Goal: Transaction & Acquisition: Purchase product/service

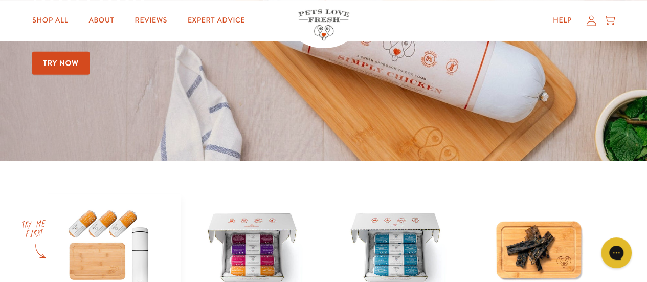
click at [83, 111] on picture at bounding box center [323, 23] width 647 height 276
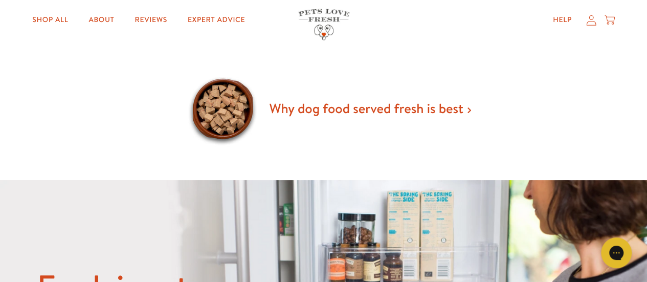
scroll to position [694, 0]
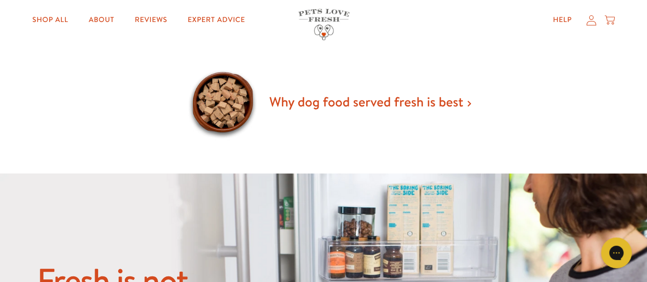
click at [150, 118] on div "Why dog food served fresh is best" at bounding box center [323, 102] width 573 height 77
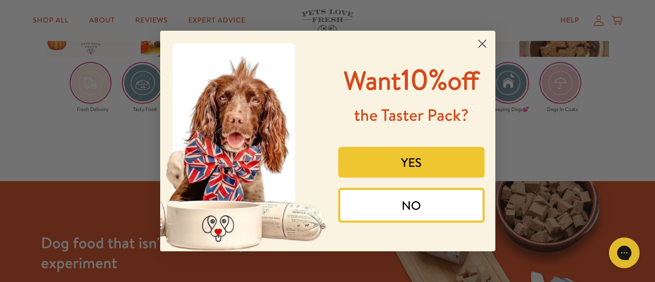
scroll to position [1649, 0]
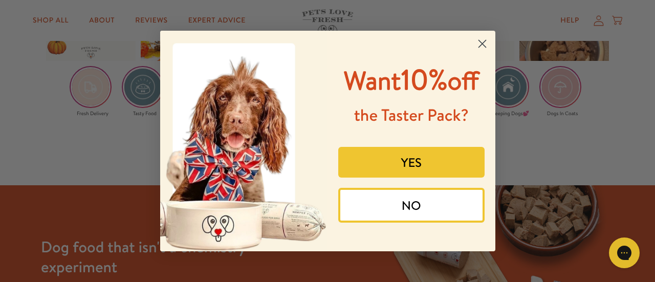
click at [478, 44] on circle "Close dialog" at bounding box center [481, 43] width 17 height 17
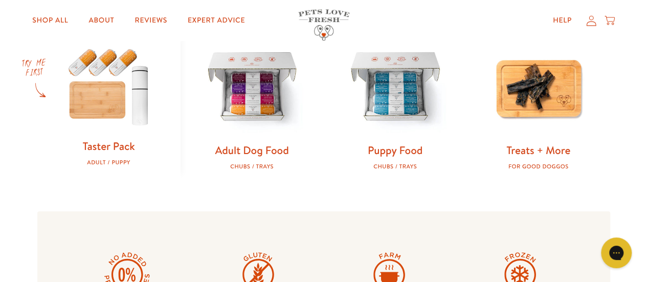
scroll to position [340, 0]
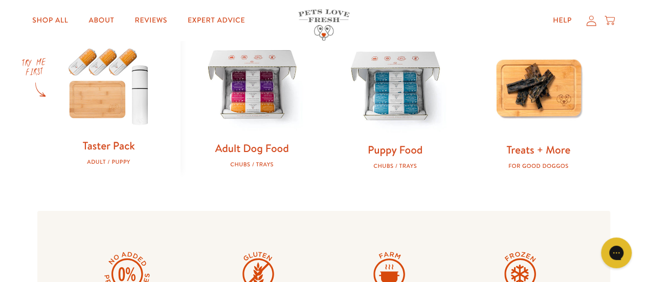
click at [249, 144] on link "Adult Dog Food" at bounding box center [252, 148] width 74 height 15
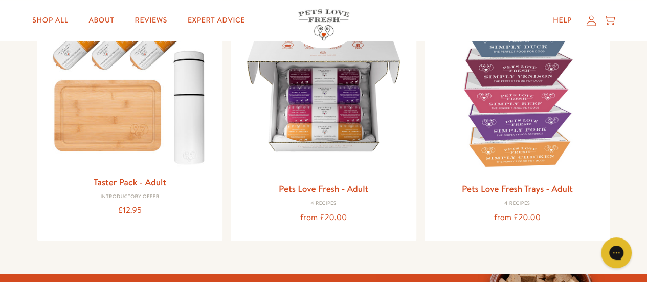
scroll to position [158, 0]
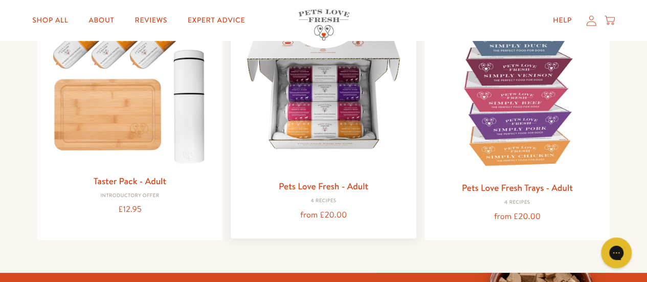
click at [305, 192] on link "Pets Love Fresh - Adult" at bounding box center [324, 186] width 90 height 13
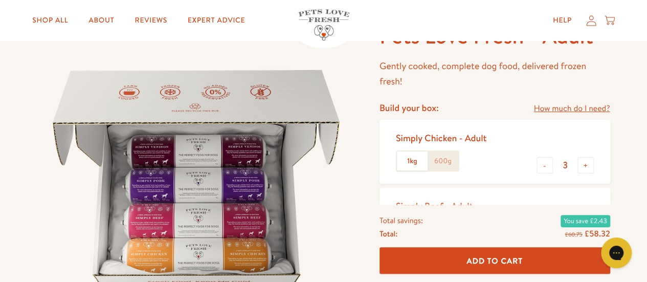
scroll to position [112, 0]
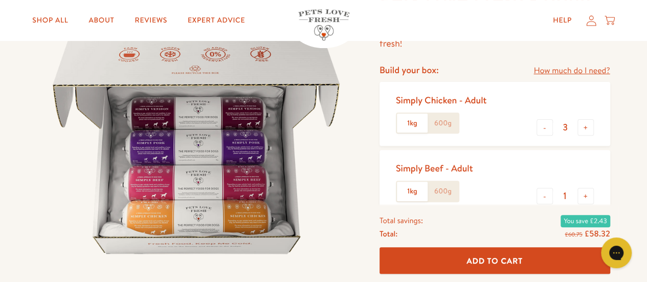
click at [438, 120] on label "600g" at bounding box center [443, 123] width 31 height 19
click at [0, 0] on input "600g" at bounding box center [0, 0] width 0 height 0
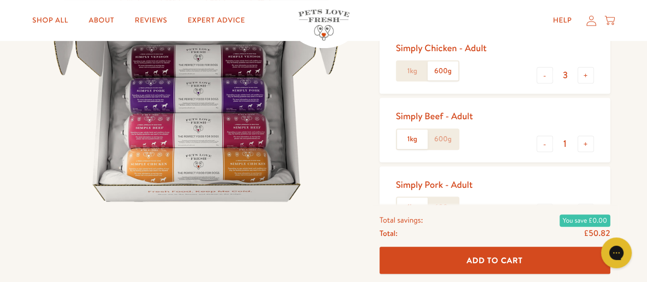
scroll to position [178, 0]
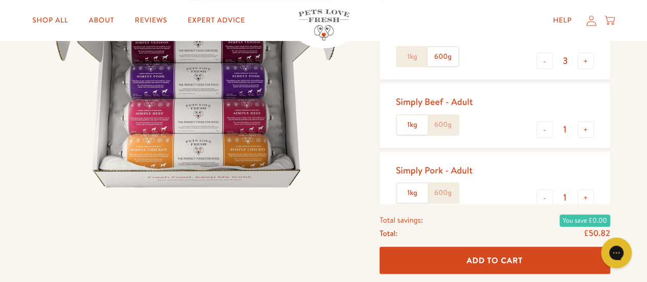
click at [438, 122] on label "600g" at bounding box center [443, 124] width 31 height 19
click at [0, 0] on input "600g" at bounding box center [0, 0] width 0 height 0
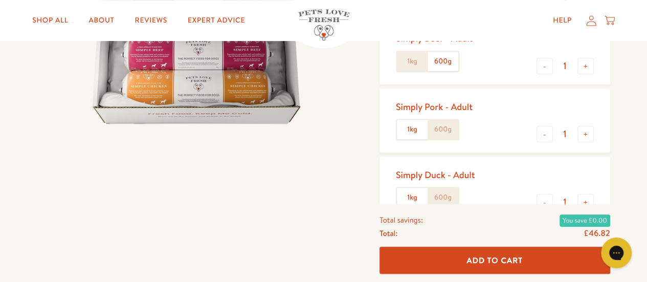
scroll to position [240, 0]
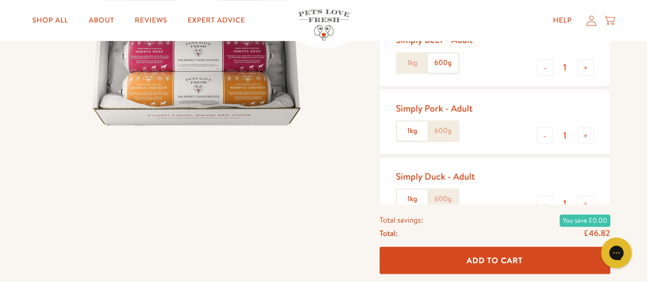
click at [437, 134] on label "600g" at bounding box center [443, 130] width 31 height 19
click at [0, 0] on input "600g" at bounding box center [0, 0] width 0 height 0
click at [582, 135] on button "+" at bounding box center [586, 135] width 16 height 16
type input "2"
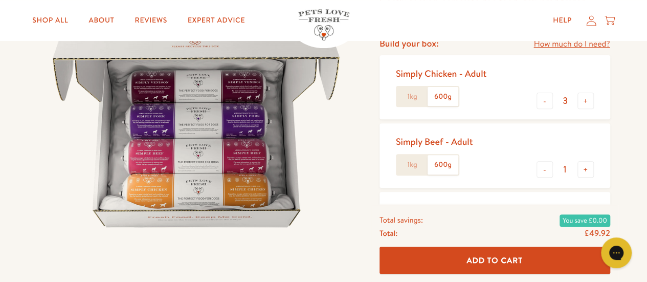
scroll to position [137, 0]
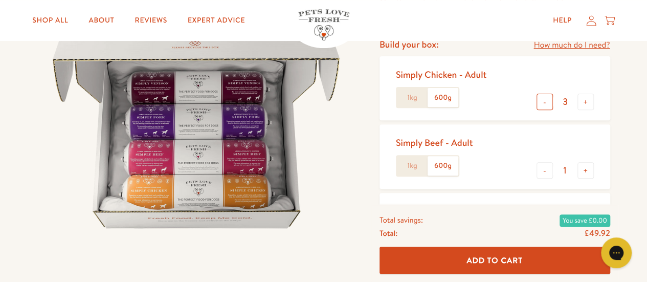
click at [540, 96] on button "-" at bounding box center [545, 102] width 16 height 16
type input "2"
click at [582, 172] on button "+" at bounding box center [586, 170] width 16 height 16
type input "2"
click at [541, 102] on button "-" at bounding box center [545, 102] width 16 height 16
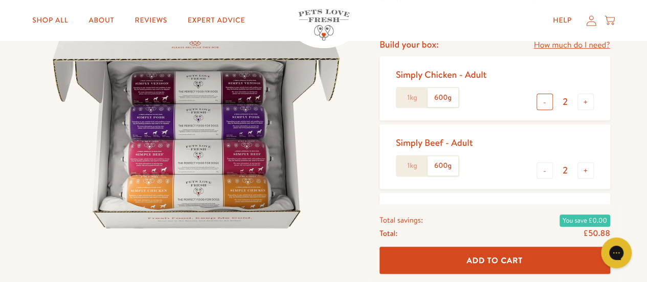
type input "1"
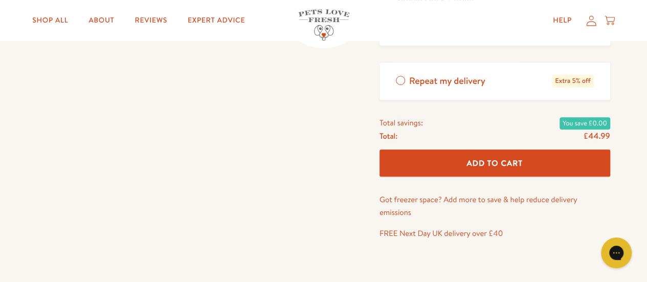
scroll to position [441, 0]
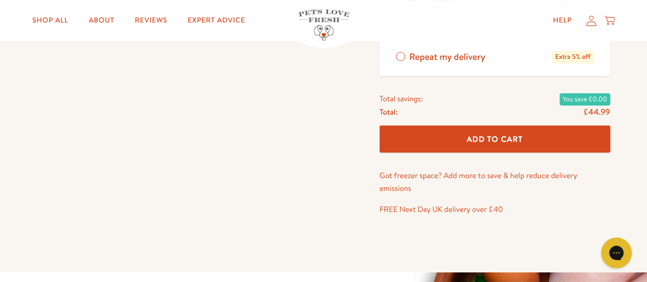
click at [466, 140] on button "Add To Cart" at bounding box center [495, 138] width 231 height 27
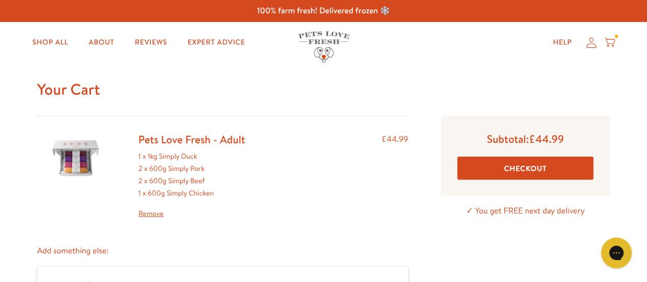
click at [174, 138] on link "Pets Love Fresh - Adult" at bounding box center [192, 139] width 107 height 15
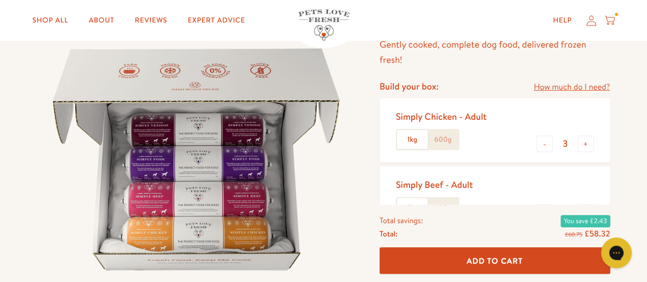
scroll to position [97, 0]
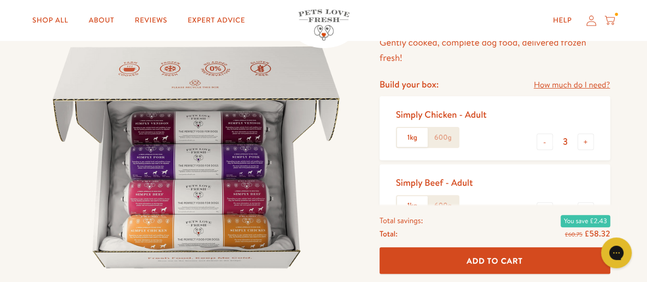
click at [443, 139] on label "600g" at bounding box center [443, 137] width 31 height 19
click at [0, 0] on input "600g" at bounding box center [0, 0] width 0 height 0
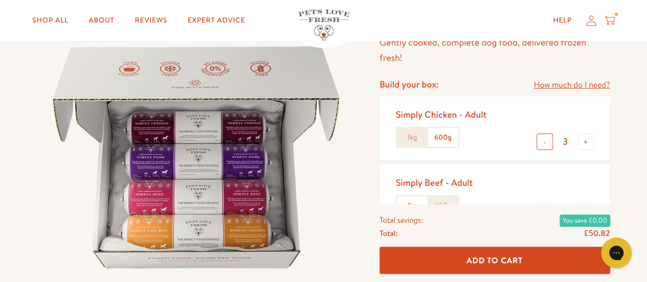
click at [540, 149] on button "-" at bounding box center [545, 142] width 16 height 16
click at [539, 145] on button "-" at bounding box center [545, 142] width 16 height 16
type input "1"
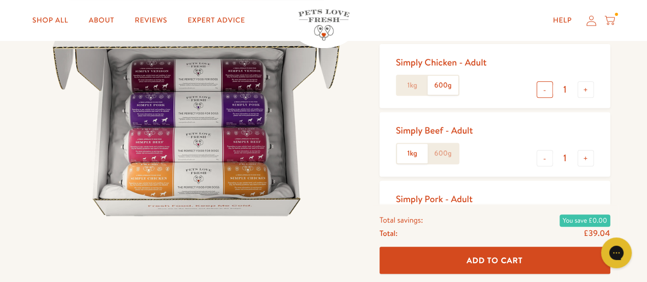
scroll to position [151, 0]
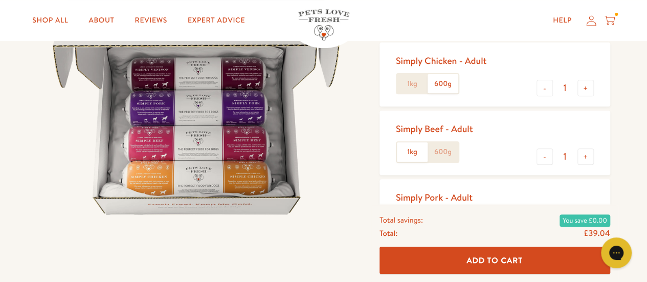
click at [456, 150] on label "600g" at bounding box center [443, 151] width 31 height 19
click at [0, 0] on input "600g" at bounding box center [0, 0] width 0 height 0
click at [582, 159] on button "+" at bounding box center [586, 156] width 16 height 16
type input "2"
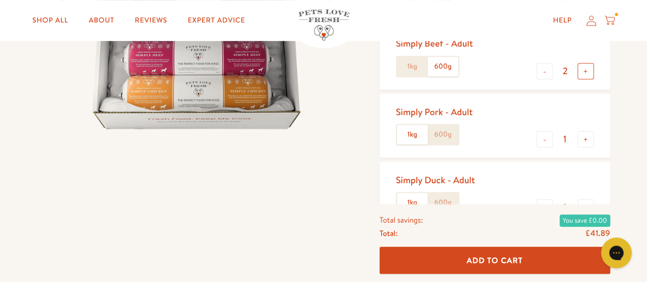
scroll to position [237, 0]
click at [444, 140] on label "600g" at bounding box center [443, 133] width 31 height 19
click at [0, 0] on input "600g" at bounding box center [0, 0] width 0 height 0
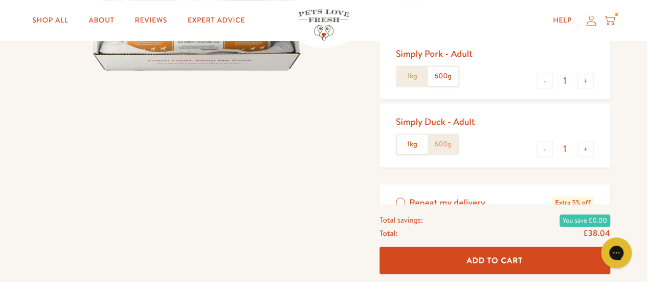
scroll to position [296, 0]
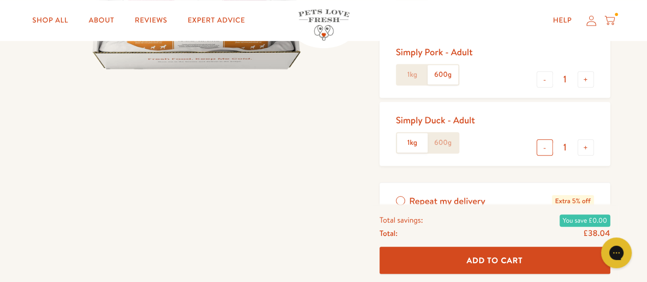
click at [548, 152] on button "-" at bounding box center [545, 147] width 16 height 16
type input "0"
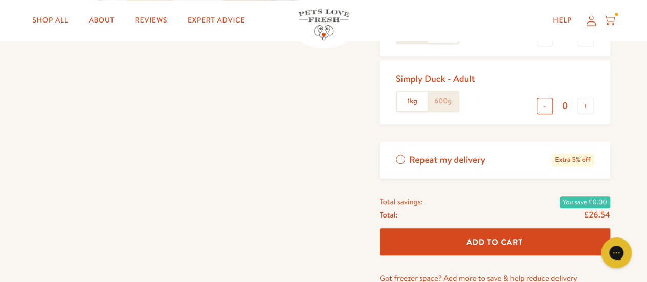
scroll to position [341, 0]
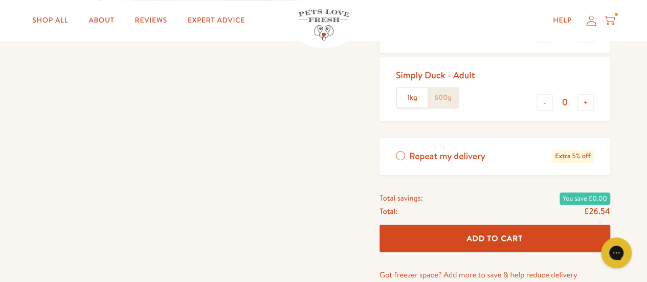
click at [505, 233] on span "Add To Cart" at bounding box center [495, 238] width 56 height 11
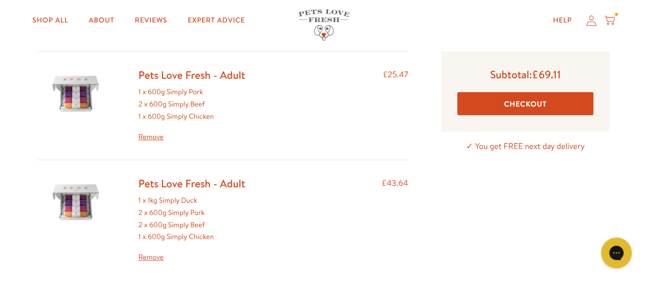
scroll to position [66, 0]
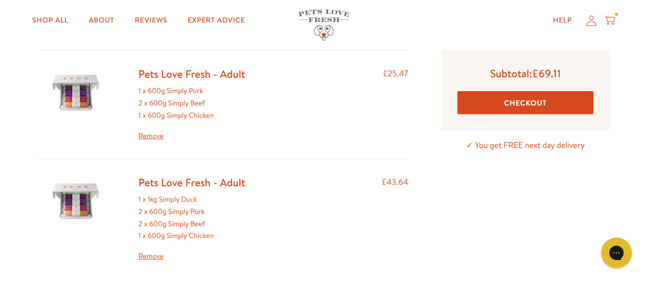
click at [141, 261] on link "Remove" at bounding box center [192, 256] width 107 height 12
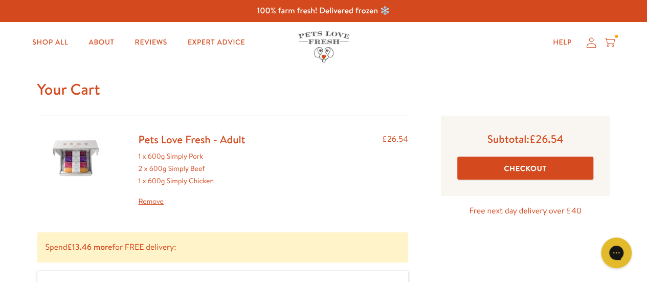
click at [514, 170] on button "Checkout" at bounding box center [526, 168] width 137 height 23
click at [51, 46] on link "Shop All" at bounding box center [50, 42] width 52 height 20
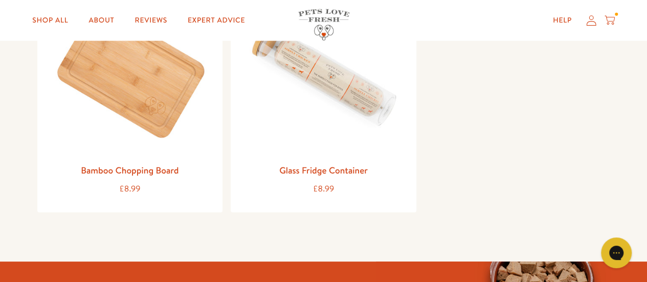
scroll to position [1312, 0]
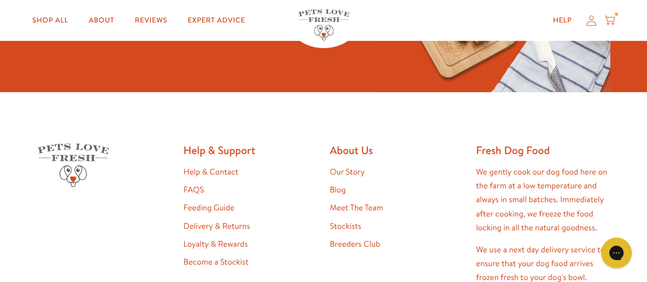
scroll to position [1657, 0]
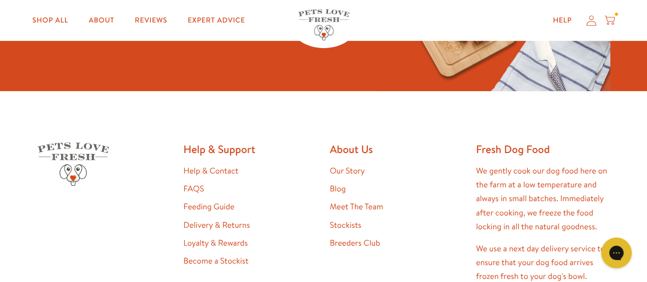
click at [29, 66] on div "Dog food that isn't a chemistry experiment Try a taster pack" at bounding box center [323, 3] width 647 height 177
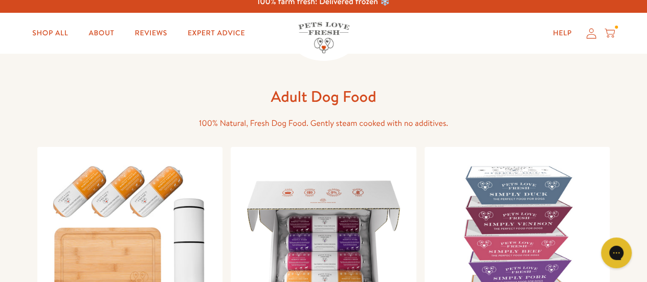
scroll to position [0, 0]
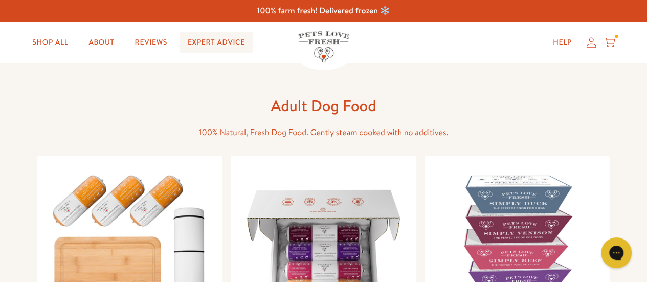
click at [216, 38] on link "Expert Advice" at bounding box center [217, 42] width 74 height 20
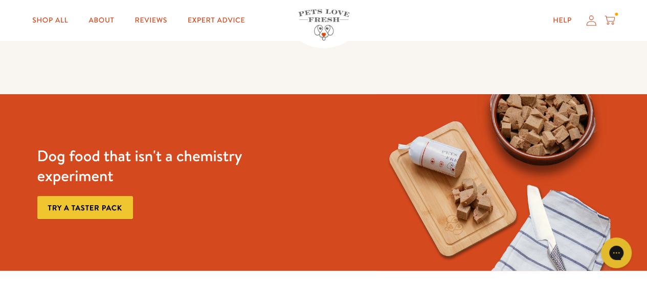
scroll to position [1575, 0]
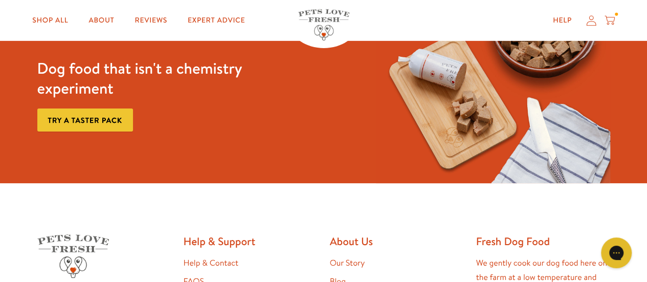
click at [110, 58] on h3 "Dog food that isn't a chemistry experiment" at bounding box center [154, 78] width 234 height 40
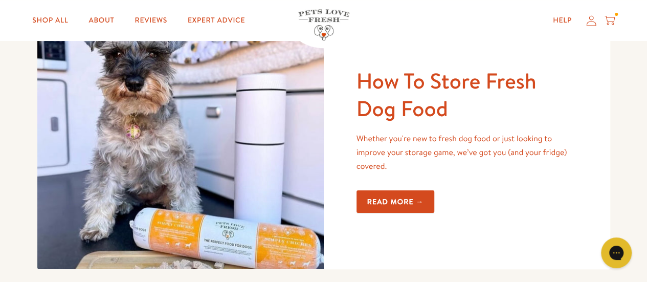
scroll to position [185, 0]
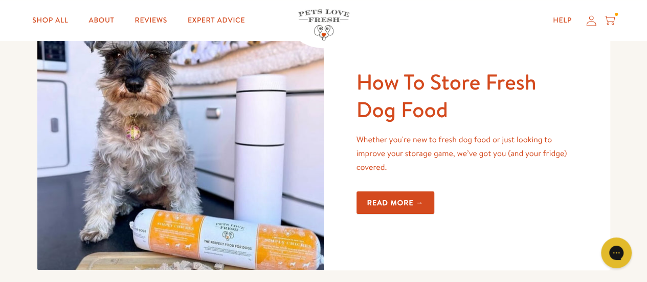
click at [314, 107] on img at bounding box center [180, 141] width 287 height 258
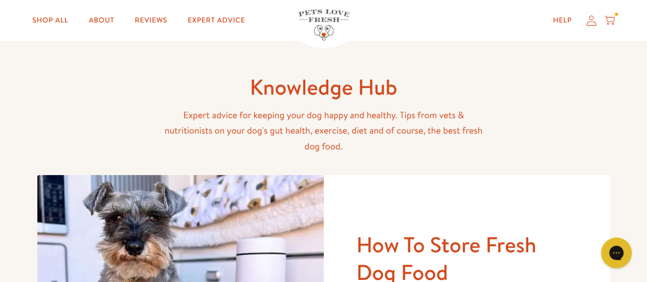
scroll to position [0, 0]
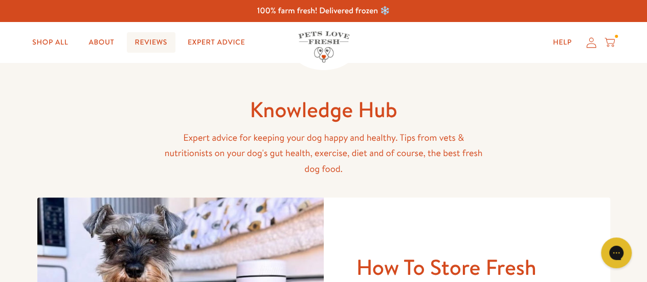
click at [155, 48] on link "Reviews" at bounding box center [151, 42] width 49 height 20
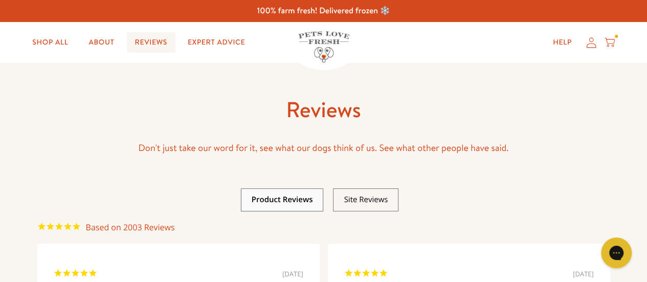
click at [148, 44] on link "Reviews" at bounding box center [151, 42] width 49 height 20
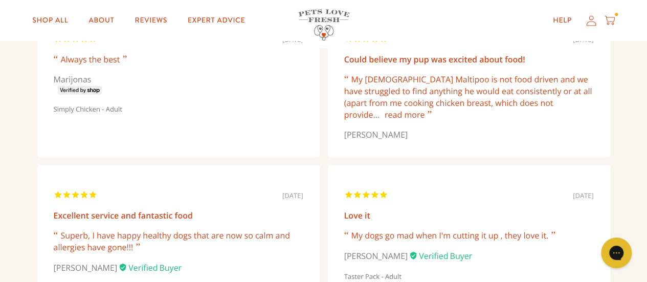
scroll to position [230, 0]
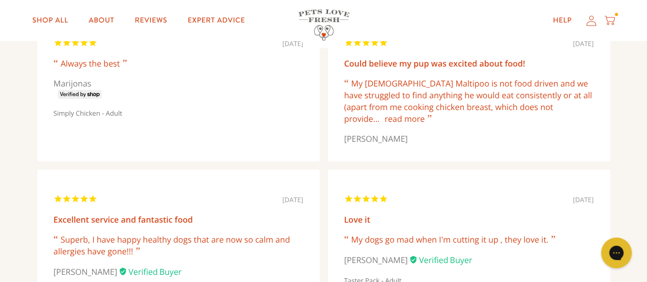
click at [404, 119] on link "read more" at bounding box center [405, 118] width 40 height 11
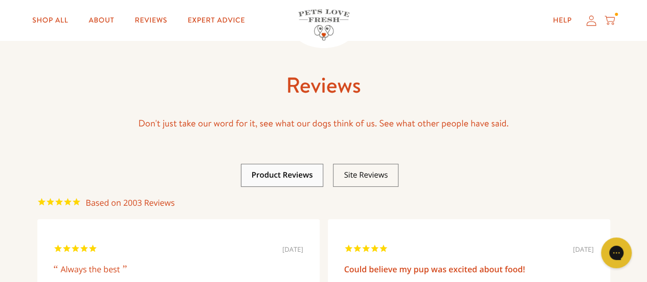
scroll to position [0, 0]
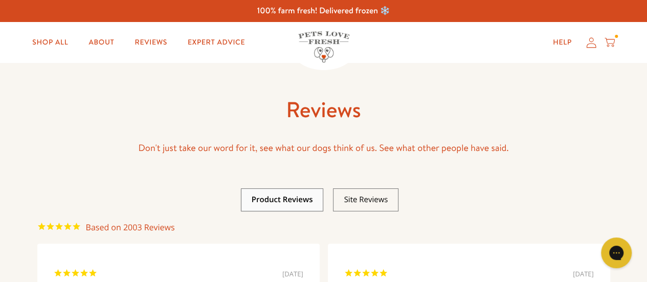
click at [613, 46] on icon at bounding box center [610, 42] width 10 height 11
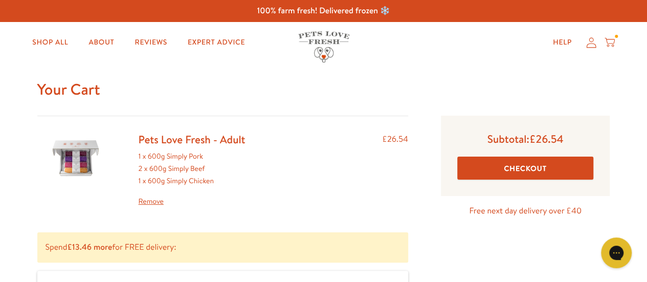
click at [514, 168] on button "Checkout" at bounding box center [526, 168] width 137 height 23
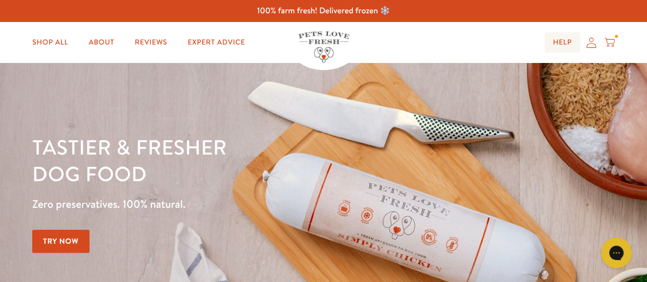
click at [563, 42] on link "Help" at bounding box center [562, 42] width 35 height 20
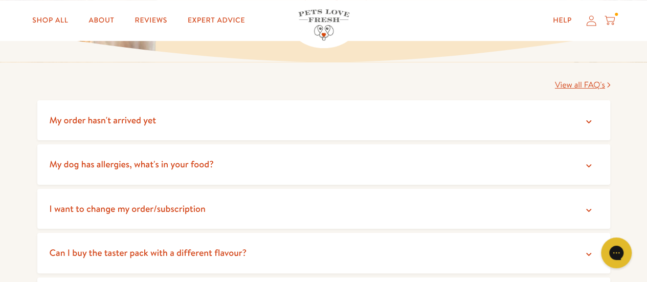
scroll to position [172, 0]
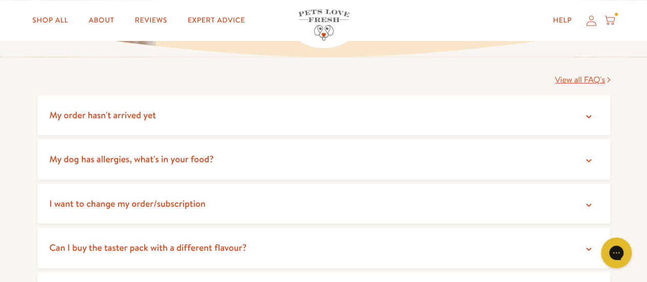
click at [589, 159] on icon at bounding box center [589, 161] width 10 height 10
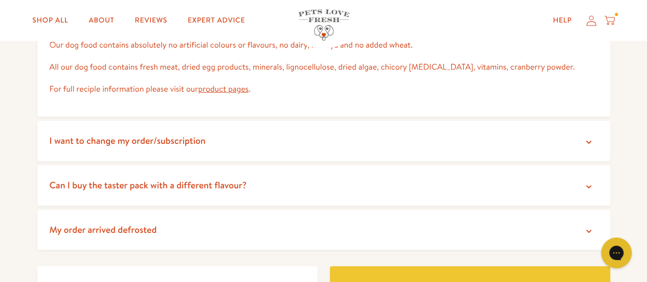
scroll to position [317, 0]
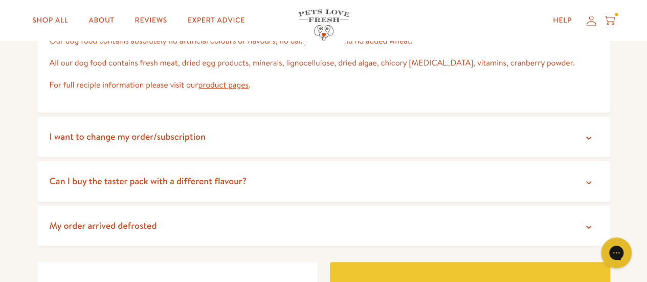
click at [584, 136] on icon at bounding box center [589, 138] width 10 height 10
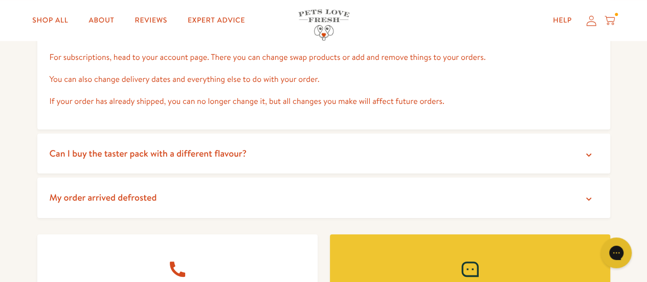
scroll to position [425, 0]
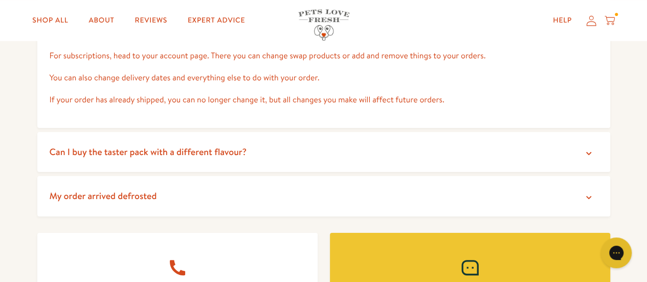
click at [584, 146] on summary "Can I buy the taster pack with a different flavour?" at bounding box center [323, 152] width 573 height 40
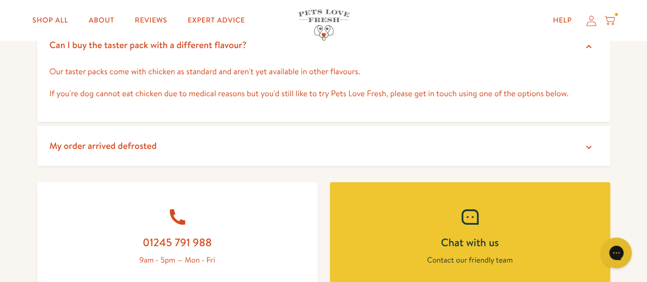
scroll to position [534, 0]
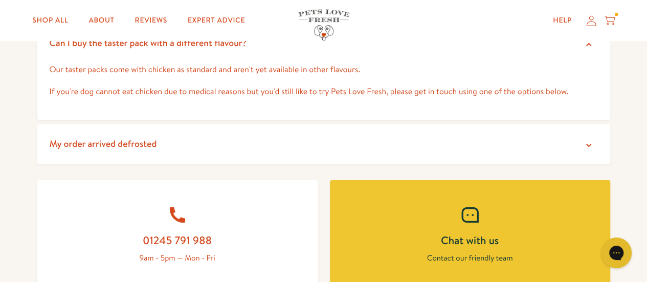
click at [593, 141] on icon at bounding box center [589, 145] width 10 height 10
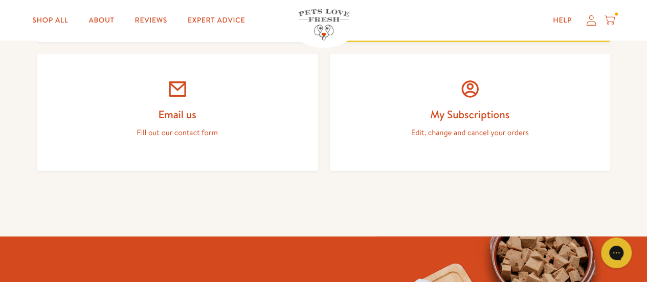
scroll to position [992, 0]
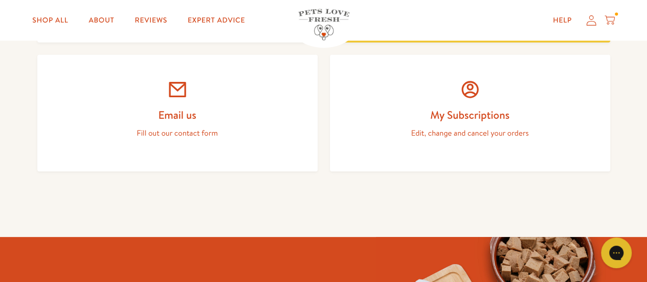
click at [475, 125] on link "My Subscriptions Edit, change and cancel your orders" at bounding box center [470, 113] width 280 height 117
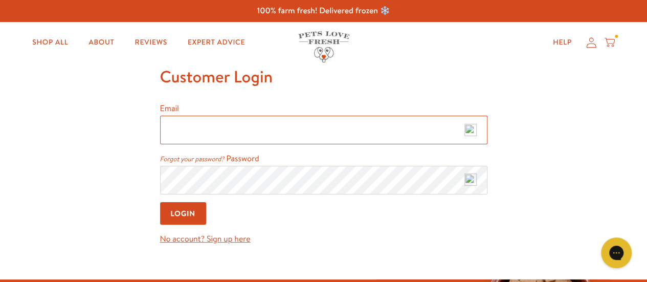
click at [188, 133] on input "Email" at bounding box center [324, 130] width 328 height 29
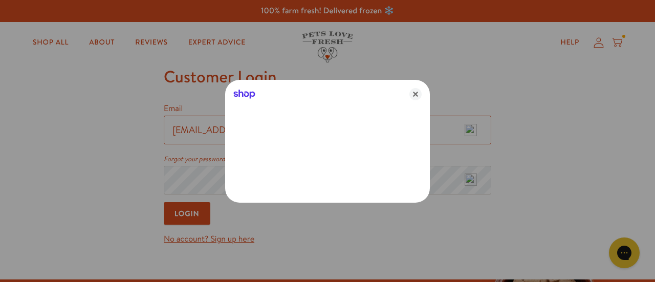
type input "[EMAIL_ADDRESS][DOMAIN_NAME]"
click at [417, 92] on icon "Close" at bounding box center [415, 94] width 12 height 12
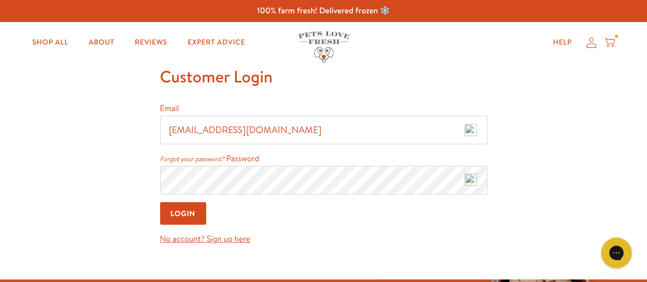
click at [181, 218] on input "Login" at bounding box center [183, 213] width 47 height 23
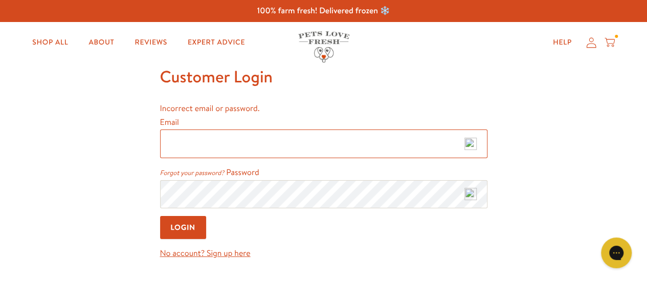
click at [212, 139] on input "Email" at bounding box center [324, 143] width 328 height 29
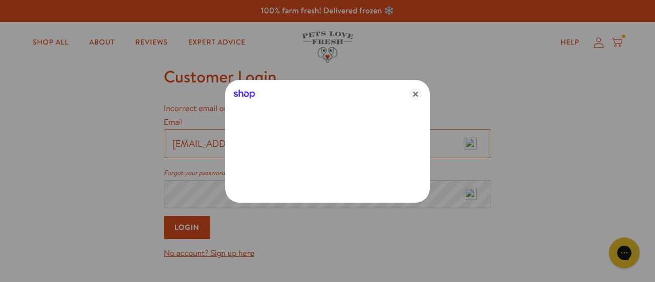
type input "[EMAIL_ADDRESS][DOMAIN_NAME]"
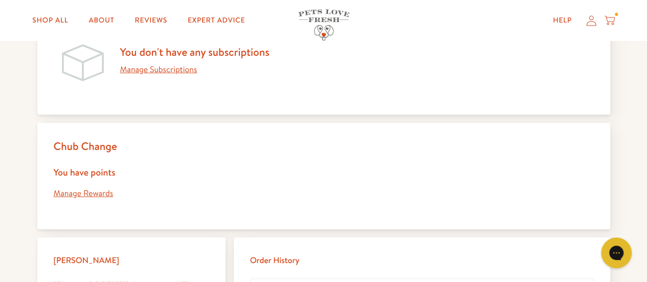
scroll to position [132, 0]
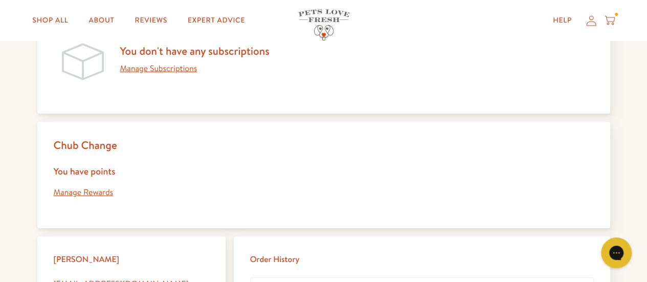
click at [86, 194] on link "Manage Rewards" at bounding box center [84, 192] width 60 height 11
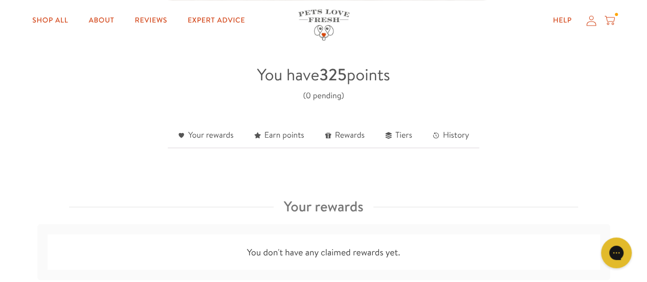
scroll to position [258, 0]
click at [355, 130] on link "Rewards" at bounding box center [345, 135] width 60 height 25
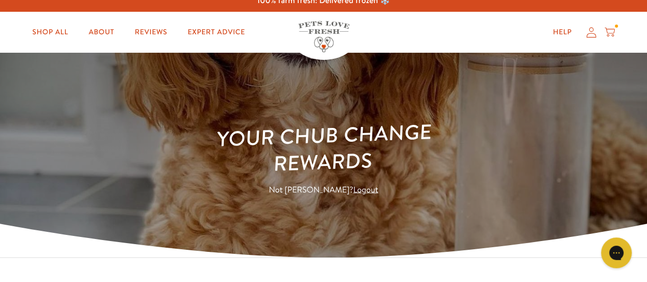
scroll to position [0, 0]
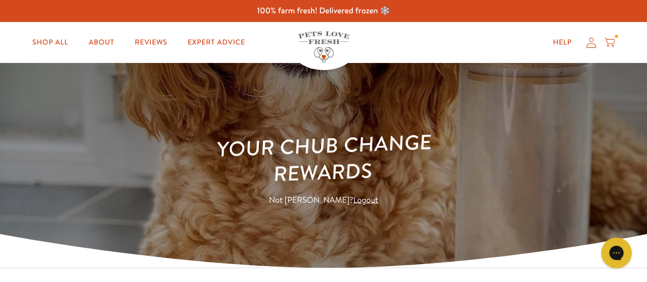
click at [611, 41] on icon at bounding box center [610, 42] width 10 height 11
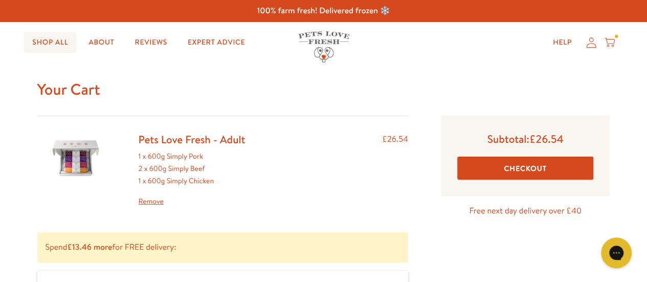
click at [54, 40] on link "Shop All" at bounding box center [50, 42] width 52 height 20
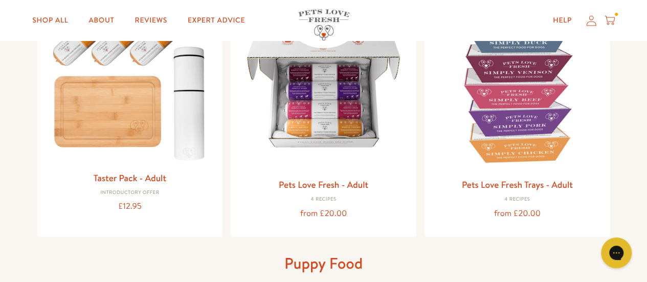
scroll to position [164, 0]
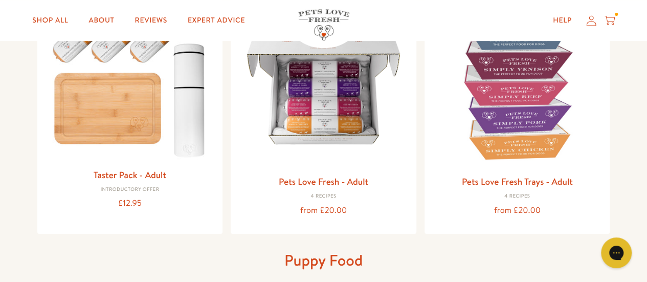
click at [472, 23] on div "Help My account Cart" at bounding box center [486, 20] width 258 height 20
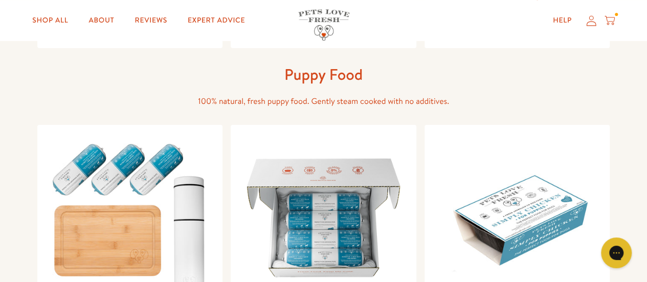
scroll to position [352, 0]
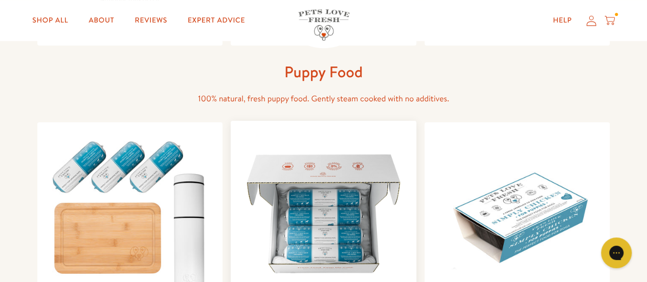
click at [341, 221] on img at bounding box center [323, 213] width 169 height 169
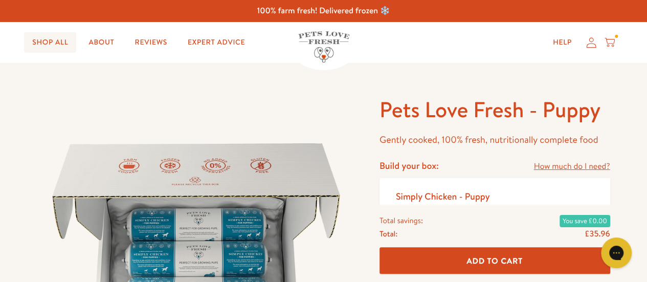
click at [58, 35] on link "Shop All" at bounding box center [50, 42] width 52 height 20
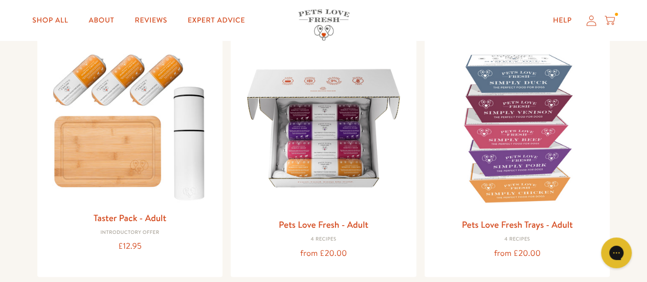
scroll to position [121, 0]
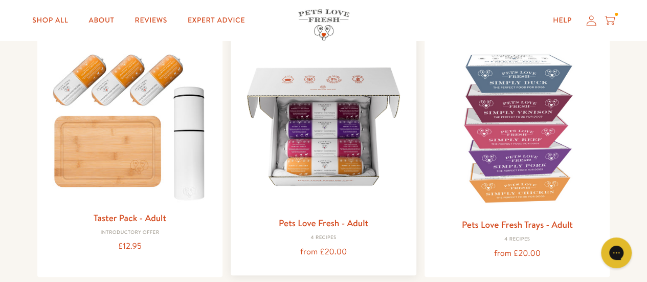
click at [328, 154] on img at bounding box center [323, 126] width 169 height 169
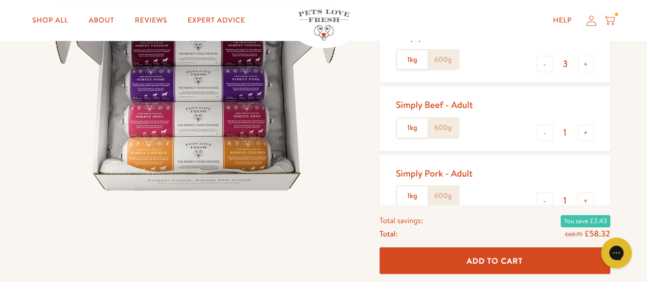
scroll to position [175, 0]
click at [481, 73] on div "Simply Chicken - Adult 1kg 600g" at bounding box center [445, 51] width 99 height 48
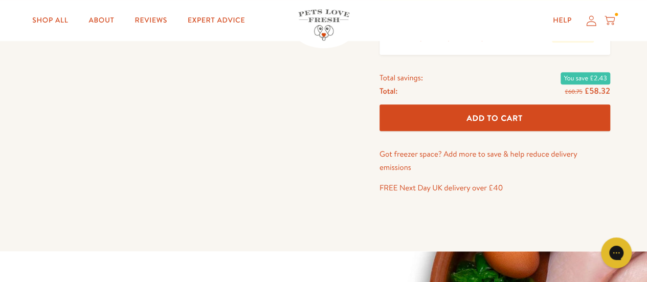
scroll to position [488, 0]
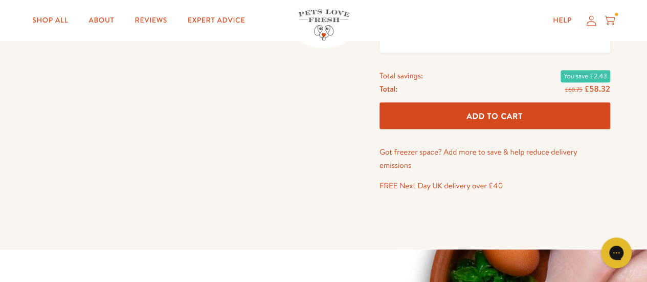
click at [471, 76] on div "Total savings: You save £2.43" at bounding box center [495, 75] width 231 height 13
click at [472, 82] on div "Total: £60.75 £58.32" at bounding box center [495, 89] width 231 height 14
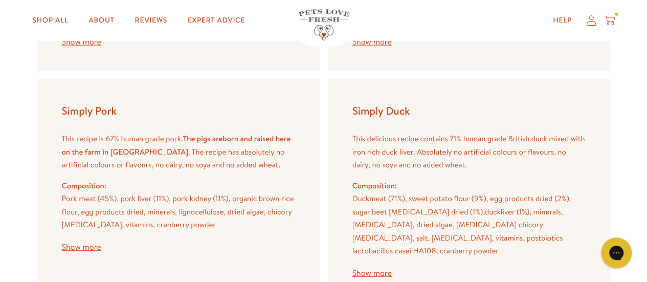
scroll to position [1397, 0]
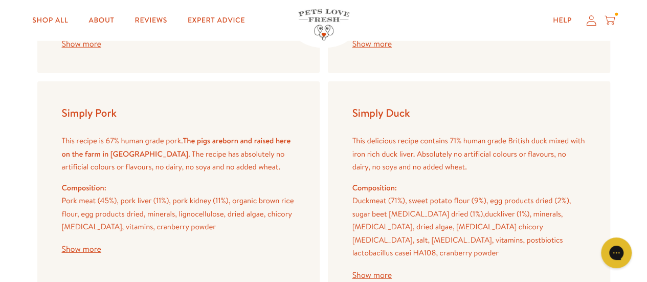
click at [486, 100] on div "Simply Duck This delicious recipe contains 71% human grade British duck mixed w…" at bounding box center [469, 192] width 283 height 223
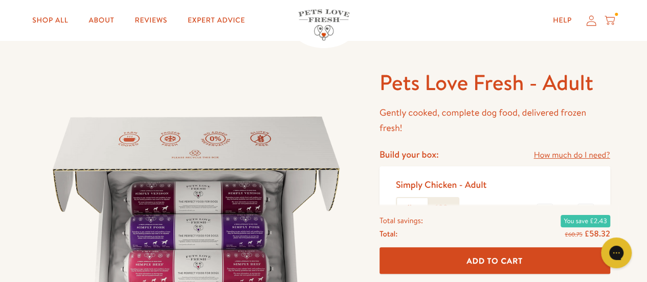
scroll to position [0, 0]
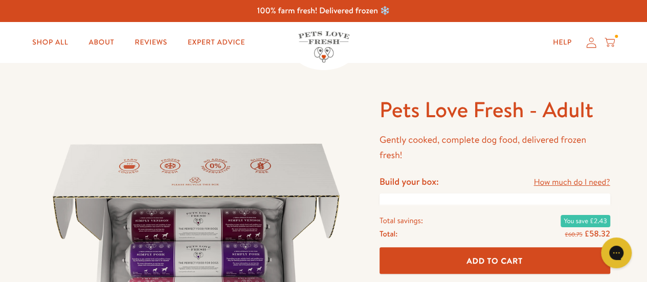
click at [608, 46] on icon at bounding box center [610, 42] width 10 height 11
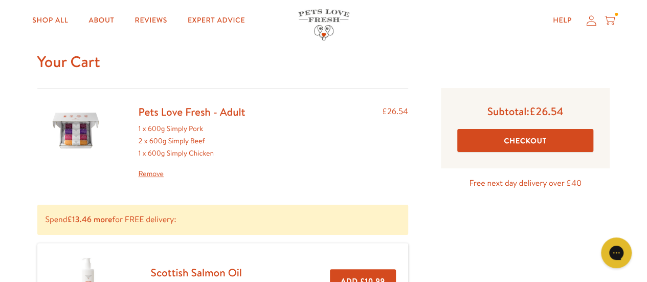
scroll to position [27, 0]
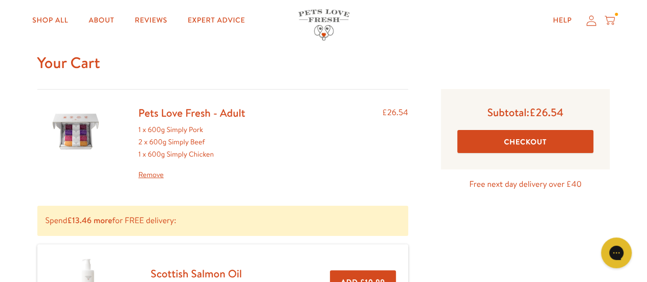
click at [527, 141] on button "Checkout" at bounding box center [526, 141] width 137 height 23
